Goal: Find specific page/section: Find specific page/section

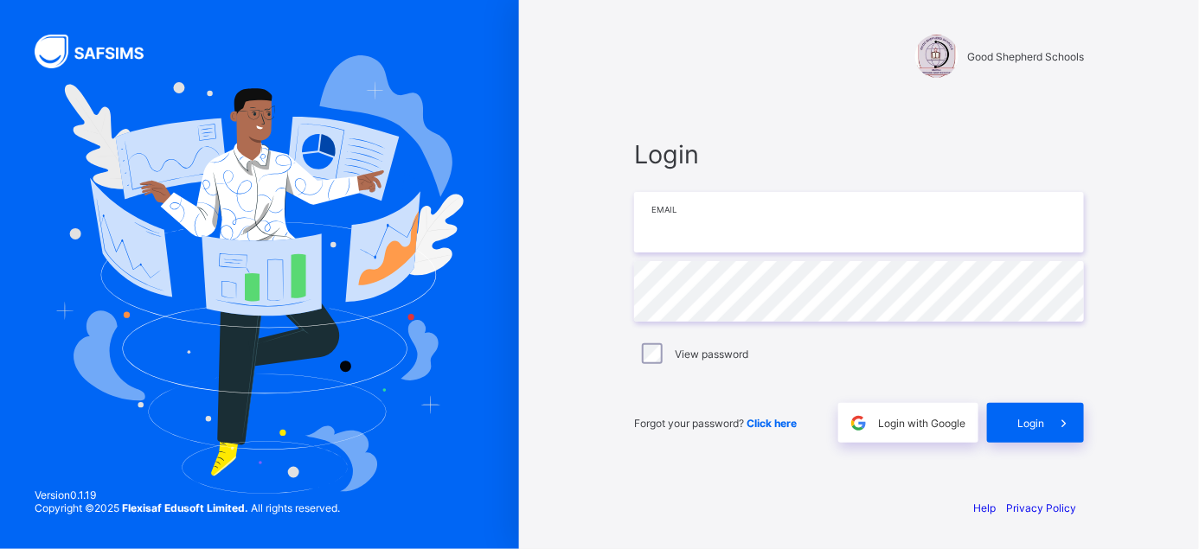
type input "**********"
click at [1037, 419] on span "Login" at bounding box center [1030, 423] width 27 height 13
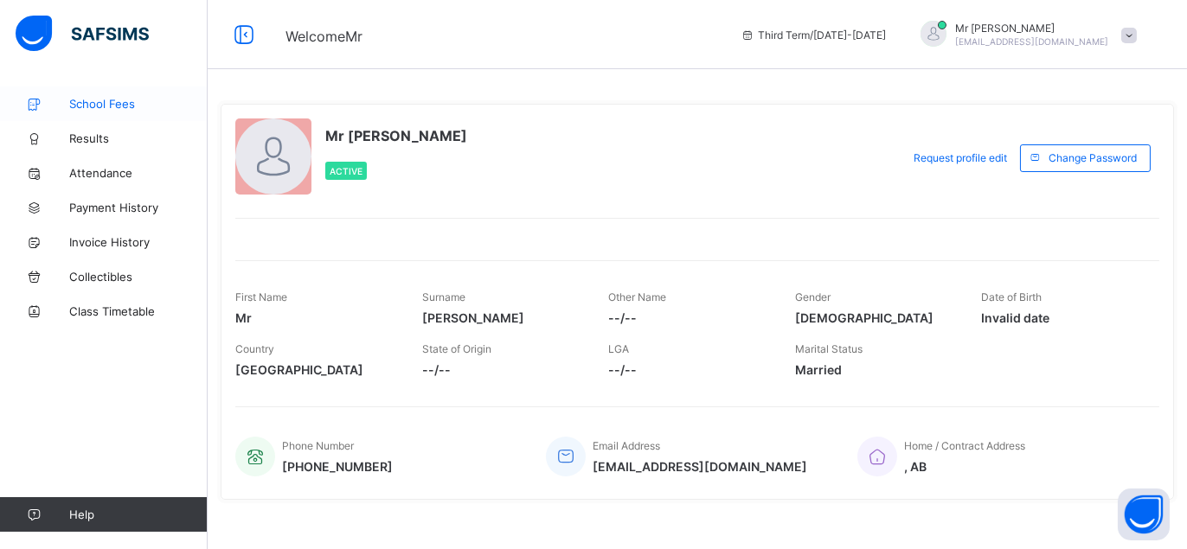
click at [99, 113] on link "School Fees" at bounding box center [104, 104] width 208 height 35
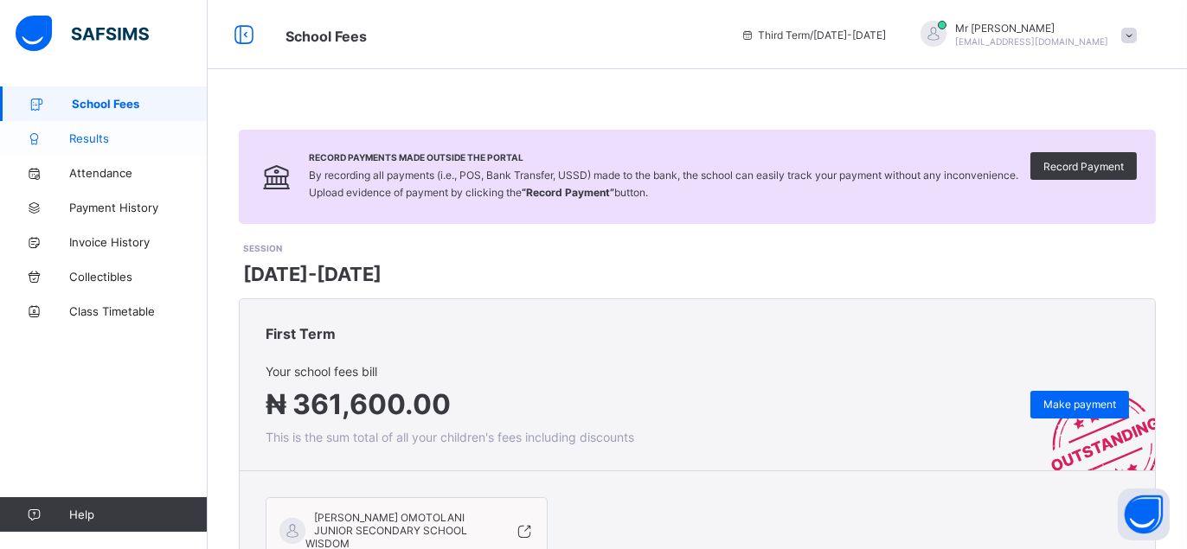
click at [107, 154] on link "Results" at bounding box center [104, 138] width 208 height 35
